Goal: Transaction & Acquisition: Purchase product/service

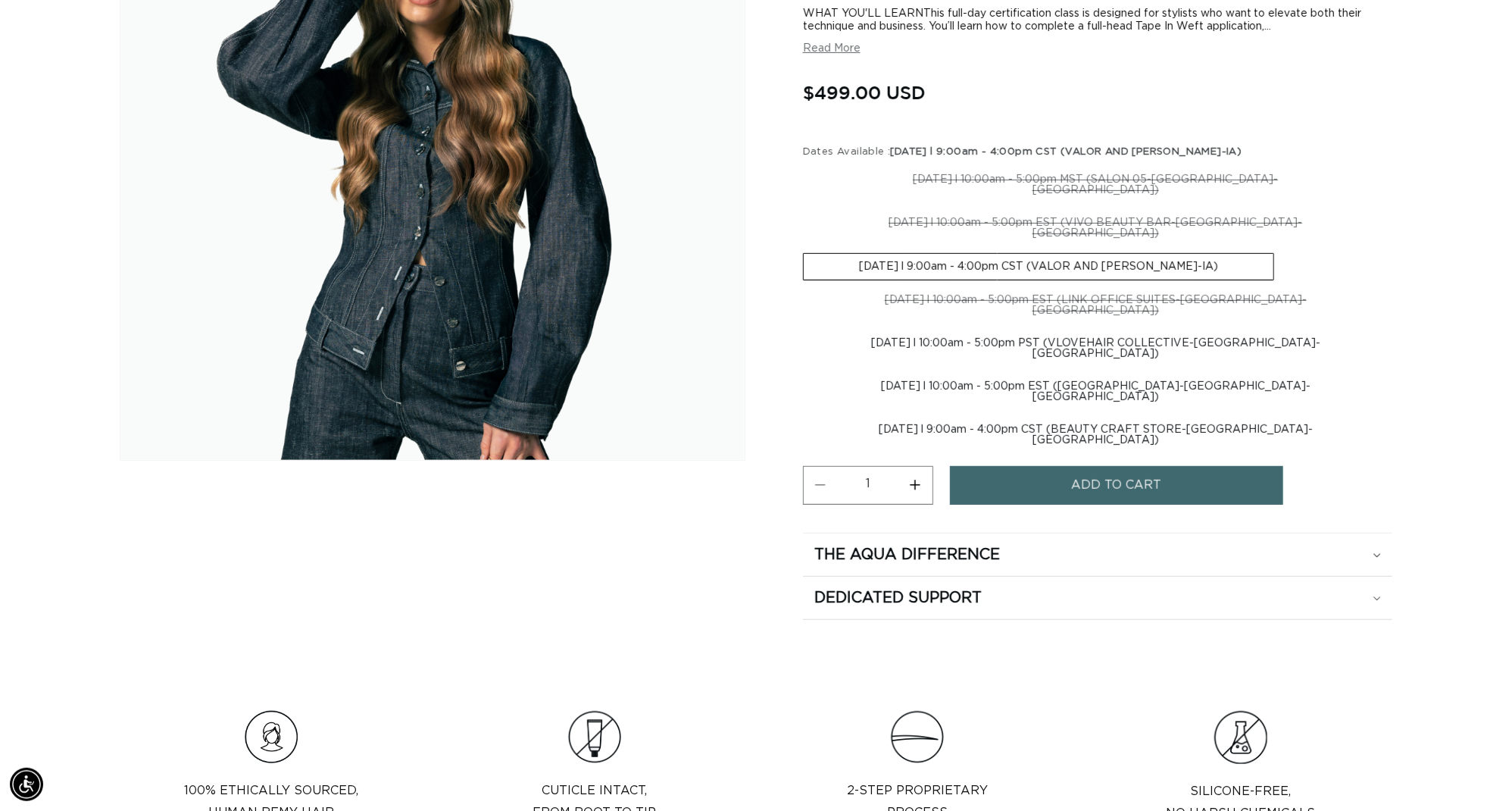
scroll to position [0, 2804]
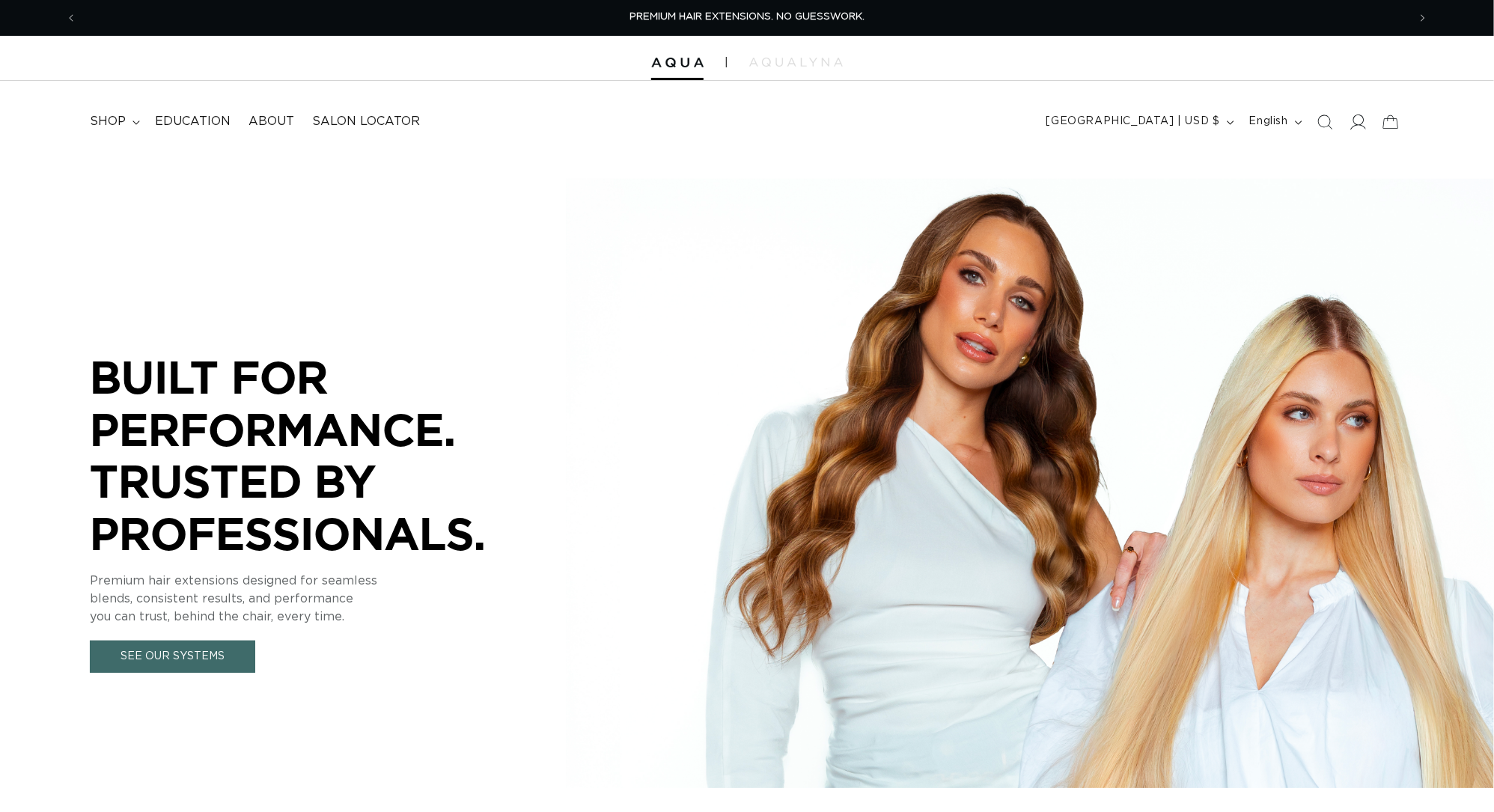
click at [1350, 121] on icon at bounding box center [1357, 121] width 16 height 16
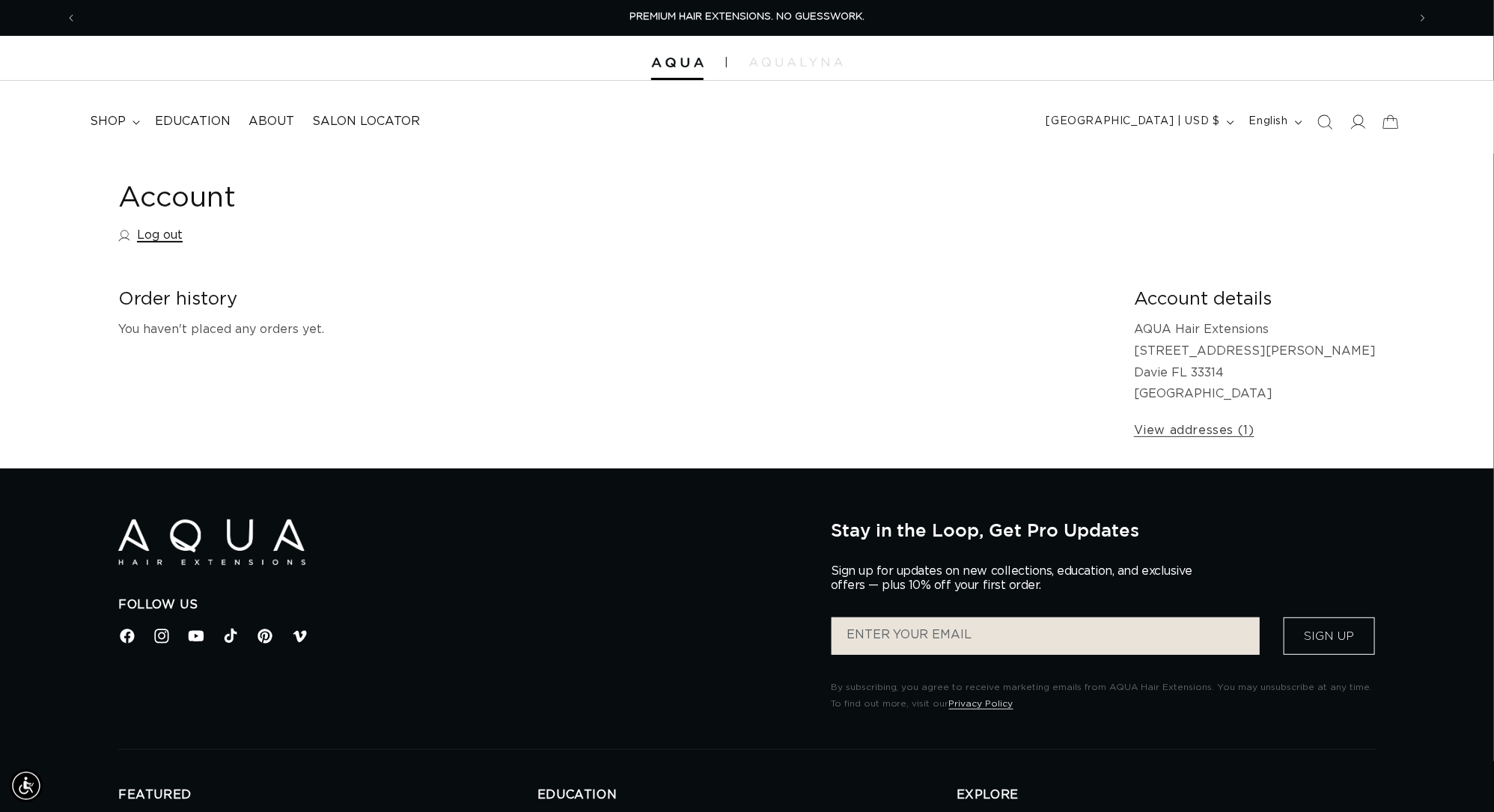
click at [137, 241] on link "Log out" at bounding box center [150, 235] width 65 height 22
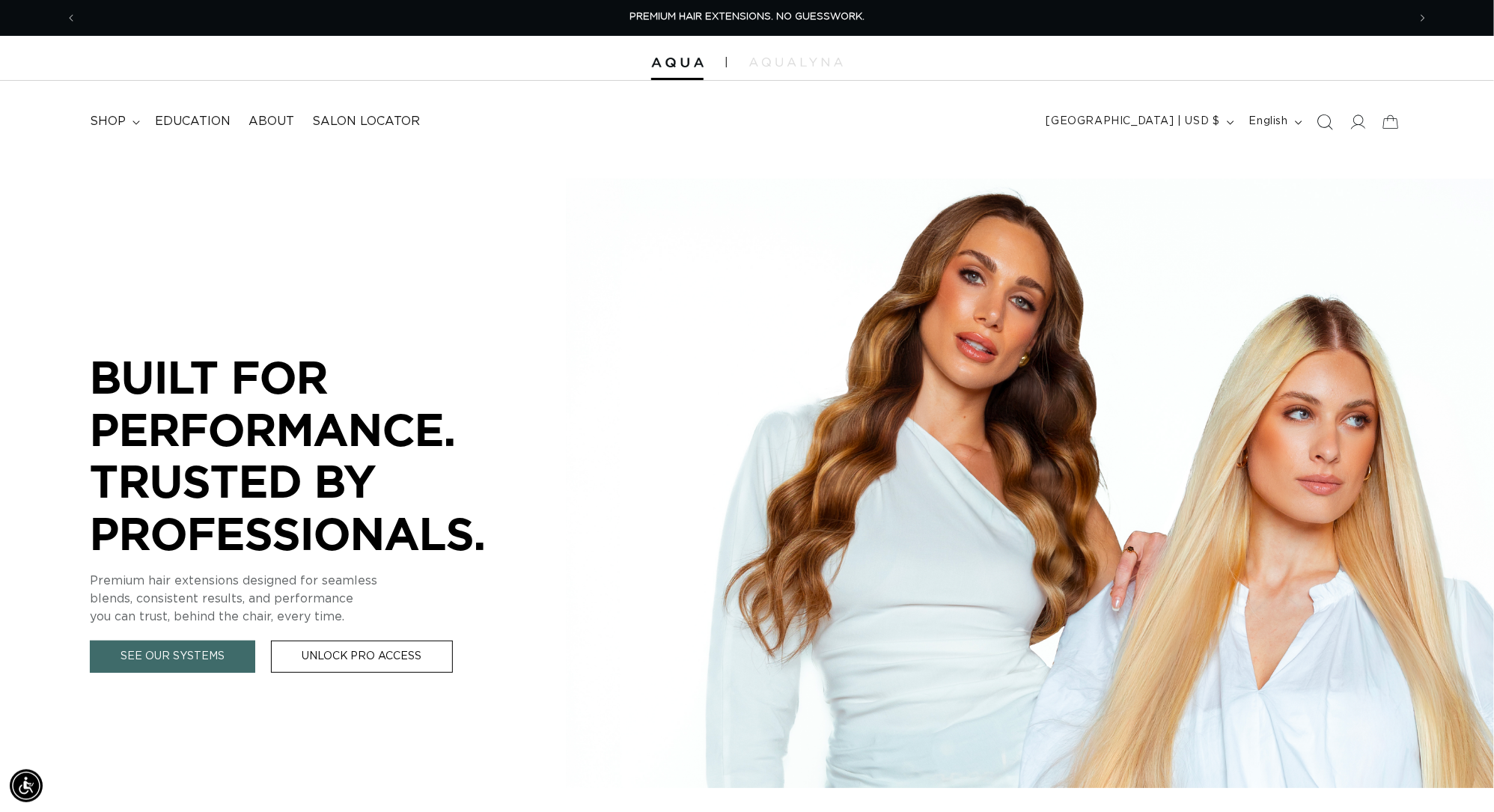
click at [1317, 119] on icon "Search" at bounding box center [1325, 121] width 16 height 16
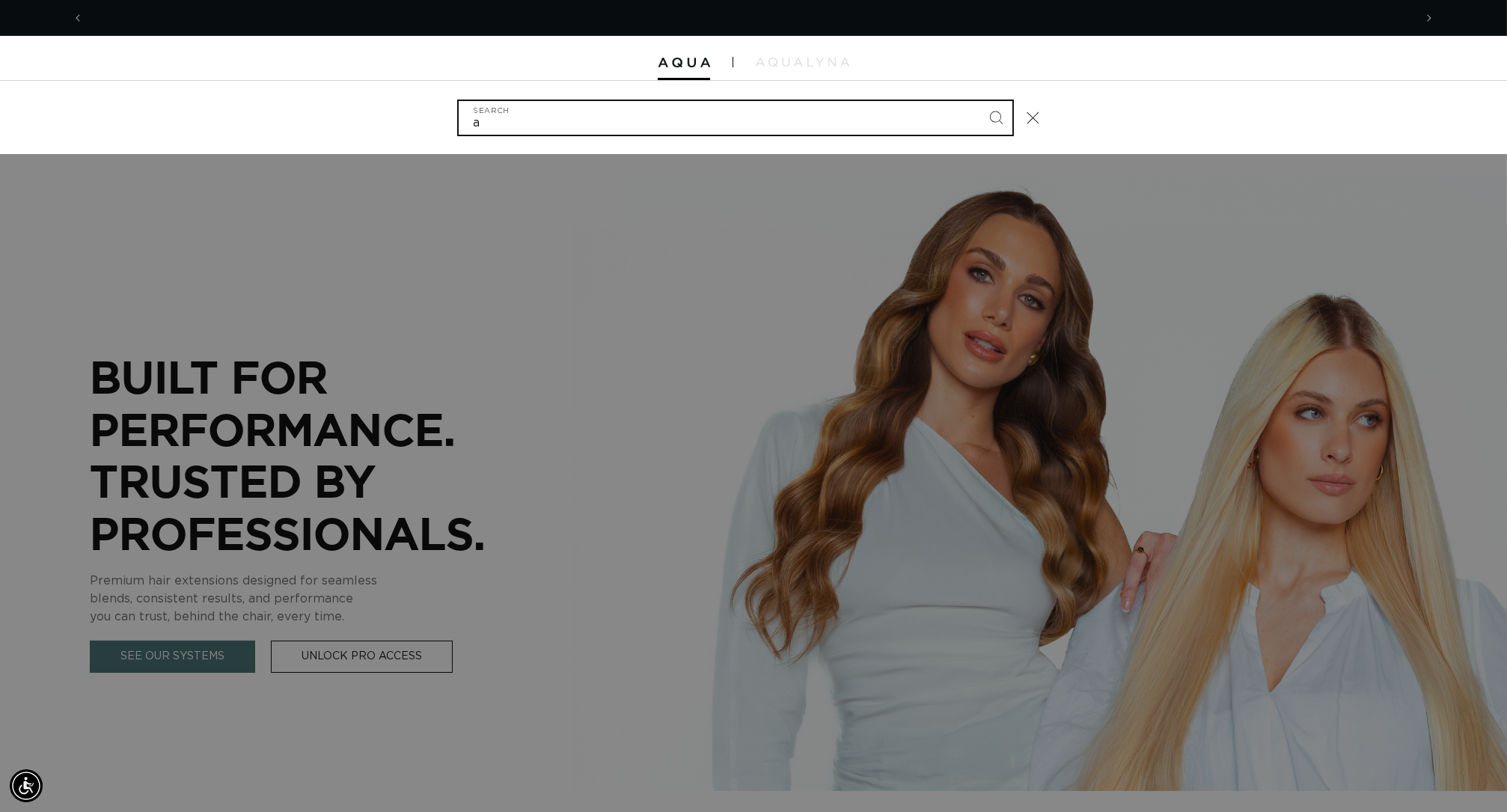
scroll to position [0, 1398]
type input "adhesive"
click at [1010, 118] on button "Search" at bounding box center [996, 117] width 33 height 33
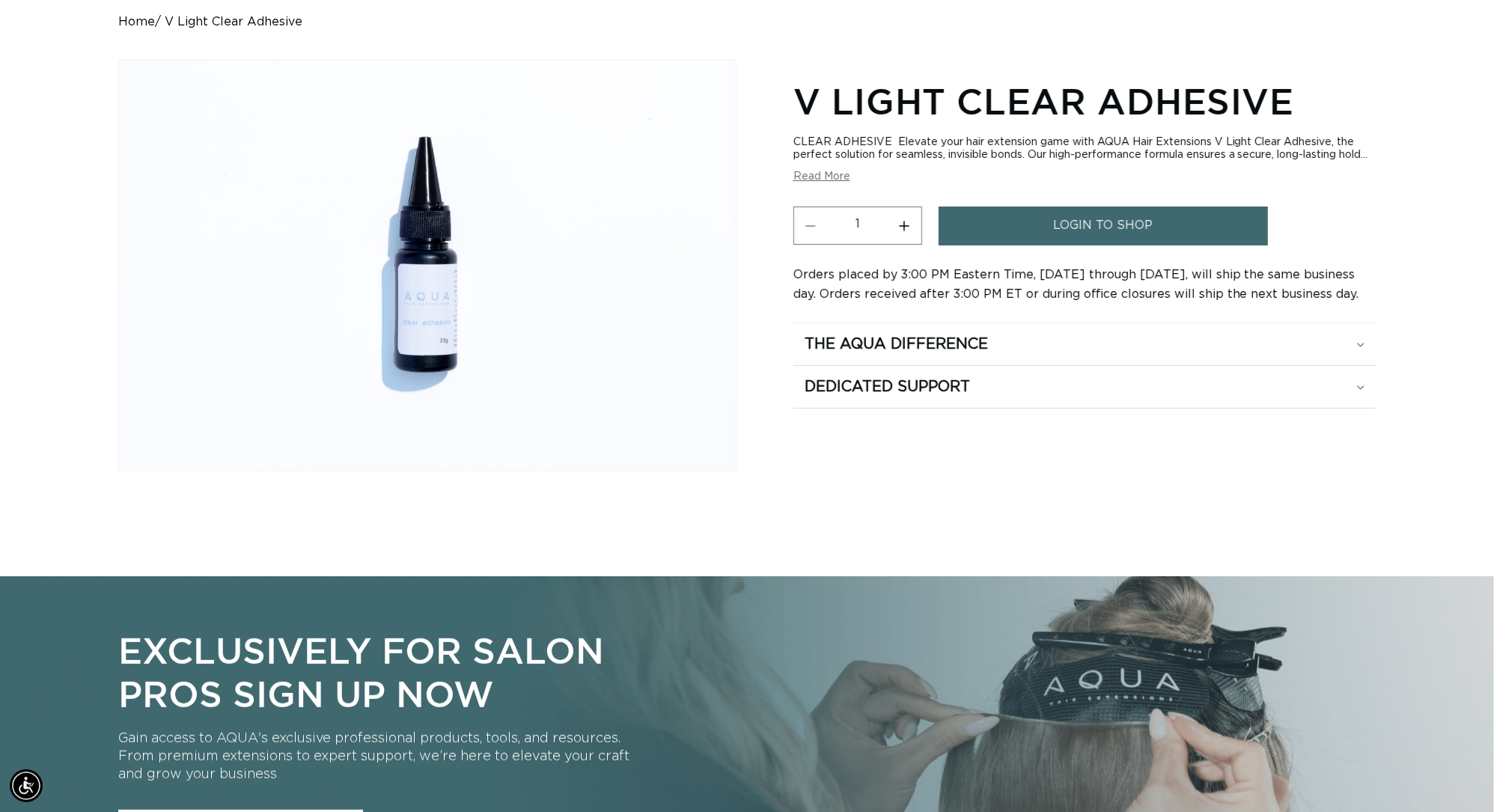
scroll to position [0, 1385]
